Goal: Information Seeking & Learning: Learn about a topic

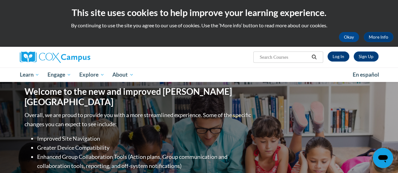
click at [338, 56] on link "Log In" at bounding box center [338, 57] width 22 height 10
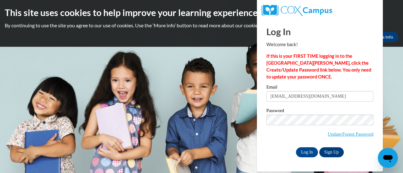
type input "kasubosk@w-csd.org"
click at [308, 153] on input "Log In" at bounding box center [307, 153] width 22 height 10
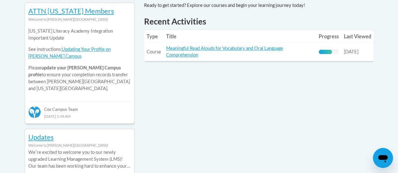
scroll to position [289, 0]
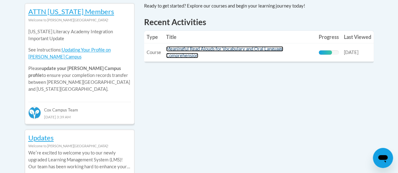
click at [211, 49] on link "Meaningful Read Alouds for Vocabulary and Oral Language Comprehension" at bounding box center [224, 52] width 117 height 12
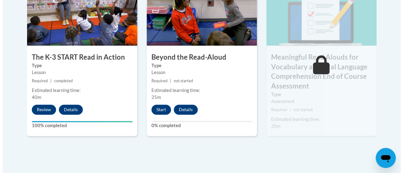
scroll to position [425, 0]
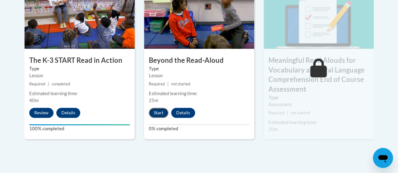
click at [156, 112] on button "Start" at bounding box center [159, 113] width 20 height 10
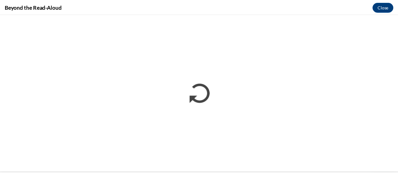
scroll to position [0, 0]
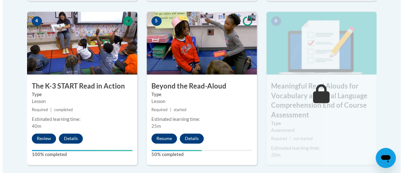
scroll to position [400, 0]
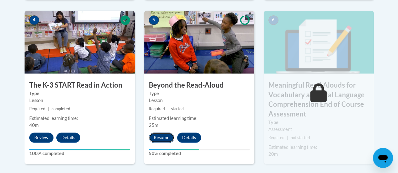
click at [160, 138] on button "Resume" at bounding box center [161, 138] width 25 height 10
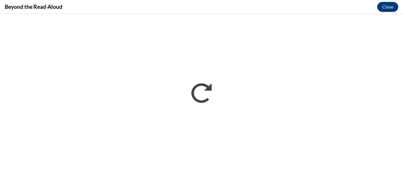
scroll to position [0, 0]
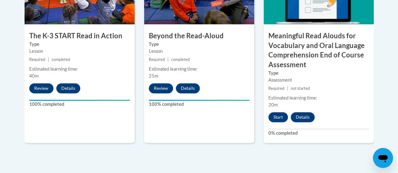
scroll to position [449, 0]
click at [150, 154] on div "5 Beyond the Read-Aloud Type Lesson Required | completed Estimated learning tim…" at bounding box center [199, 57] width 120 height 193
